Goal: Check status: Check status

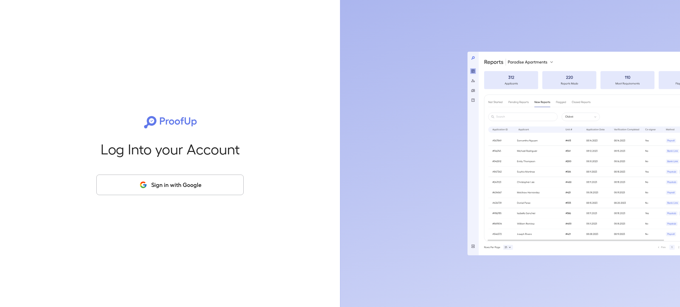
click at [186, 185] on button "Sign in with Google" at bounding box center [169, 185] width 147 height 21
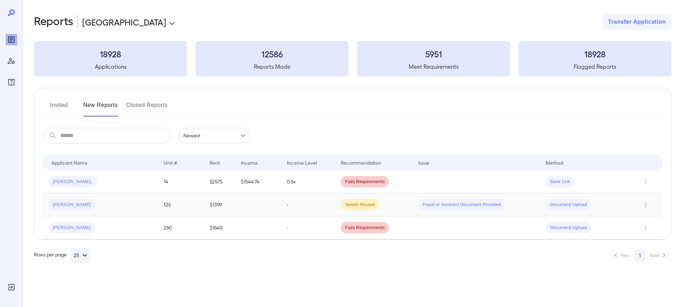
click at [129, 206] on div "Anthony D..." at bounding box center [101, 204] width 104 height 11
